Goal: Task Accomplishment & Management: Use online tool/utility

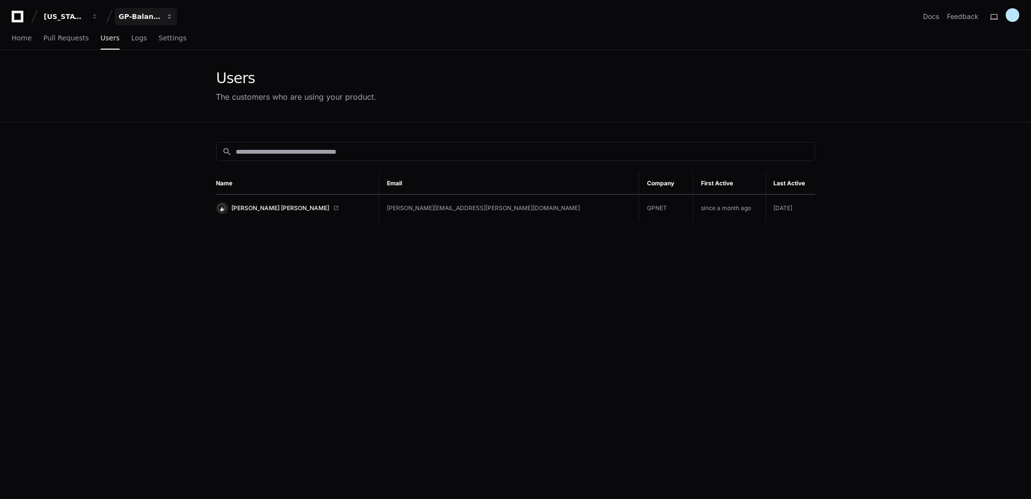
click at [130, 16] on div "GP-Balancing" at bounding box center [140, 17] width 42 height 10
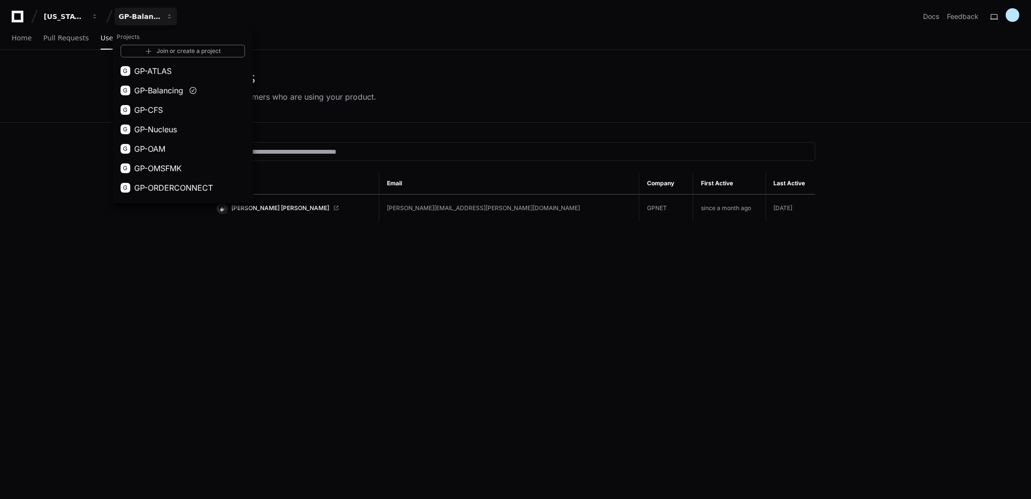
click at [343, 91] on div "The customers who are using your product." at bounding box center [296, 97] width 160 height 12
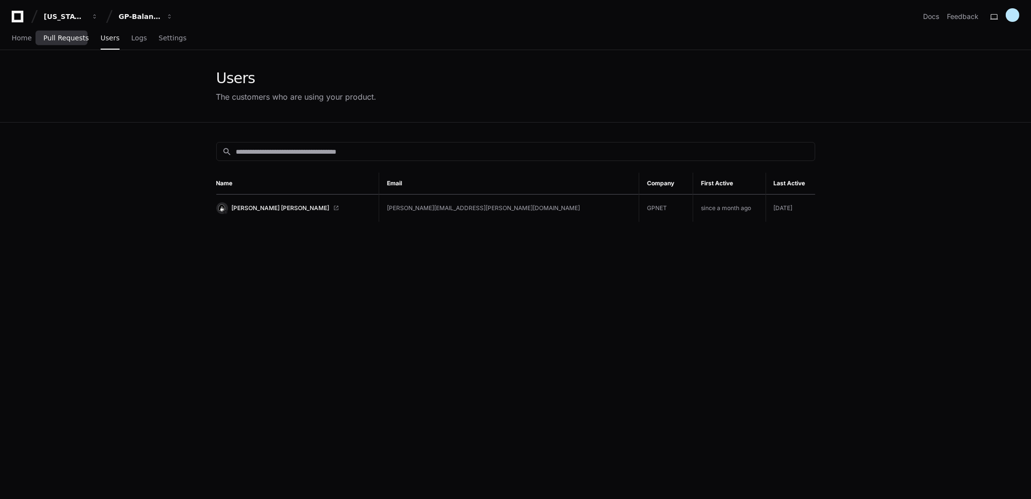
click at [56, 38] on span "Pull Requests" at bounding box center [65, 38] width 45 height 6
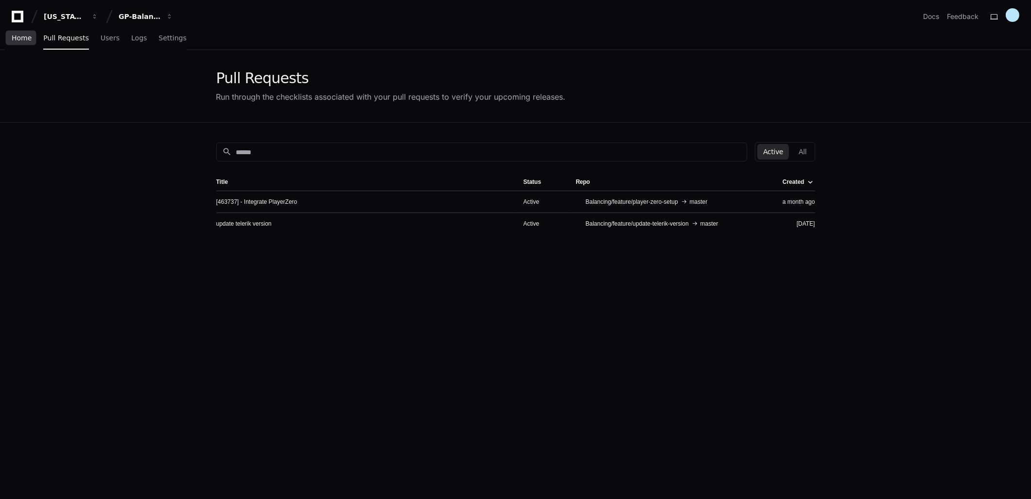
click at [24, 38] on span "Home" at bounding box center [22, 38] width 20 height 6
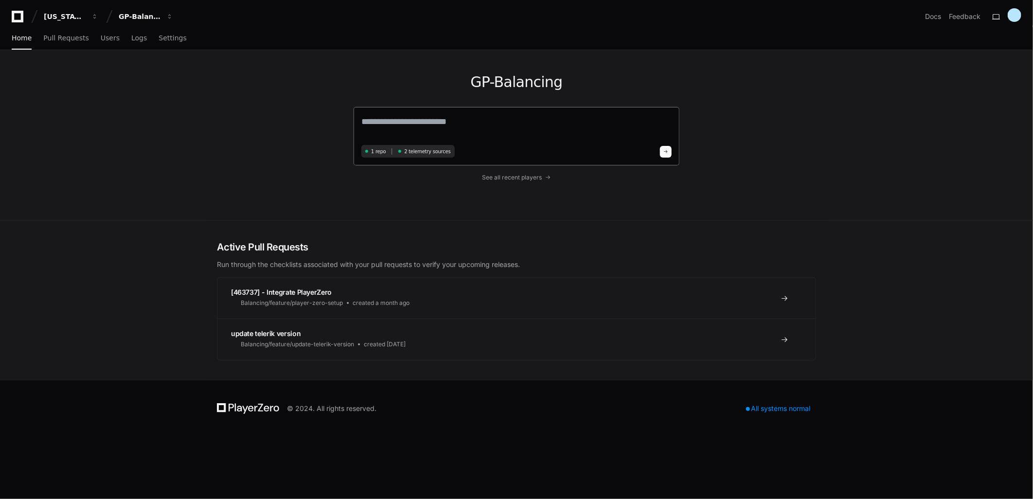
click at [428, 129] on textarea at bounding box center [516, 128] width 310 height 27
type textarea "*"
type textarea "**********"
